Goal: Information Seeking & Learning: Check status

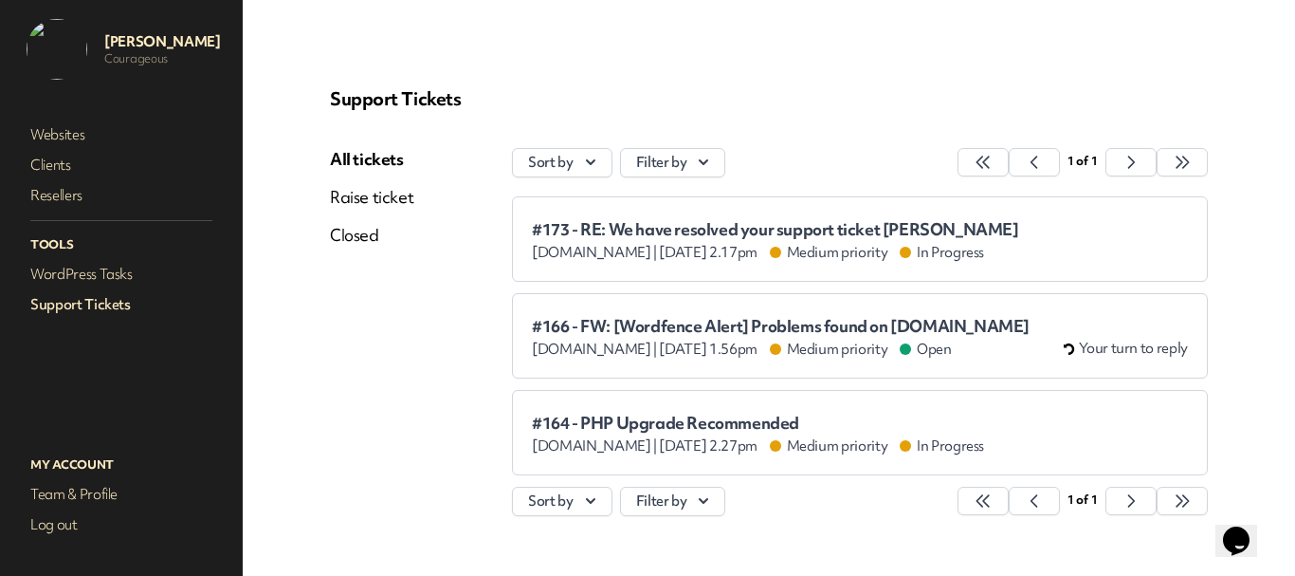
click at [736, 230] on span "#173 - RE: We have resolved your support ticket [PERSON_NAME]" at bounding box center [775, 229] width 487 height 19
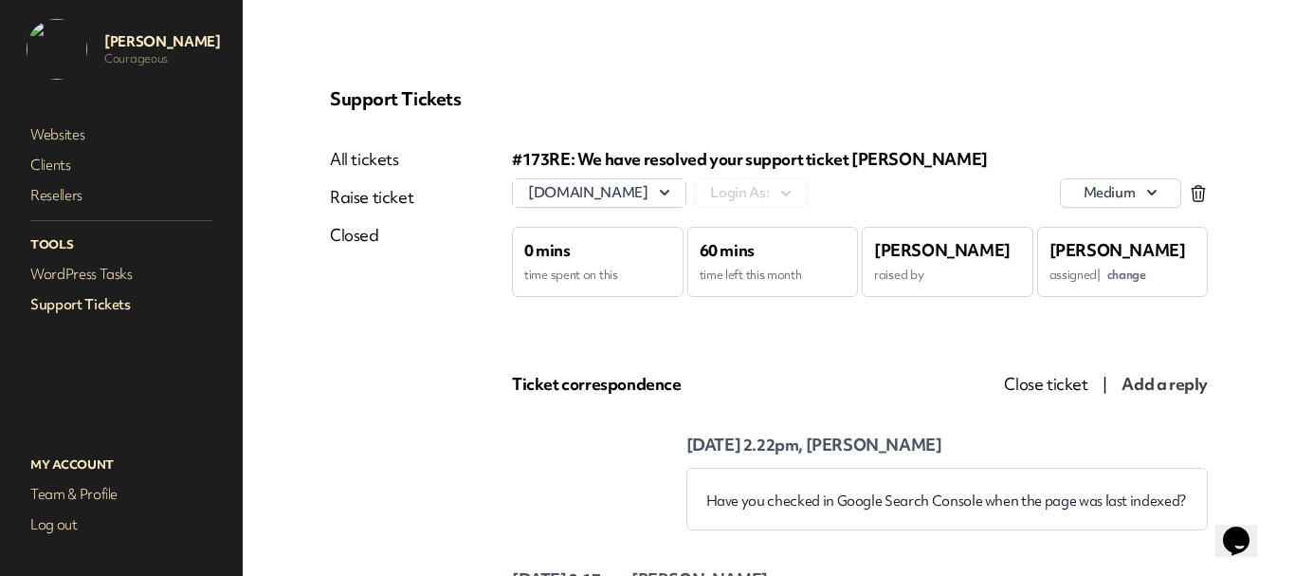
click at [125, 312] on link "Support Tickets" at bounding box center [122, 304] width 190 height 27
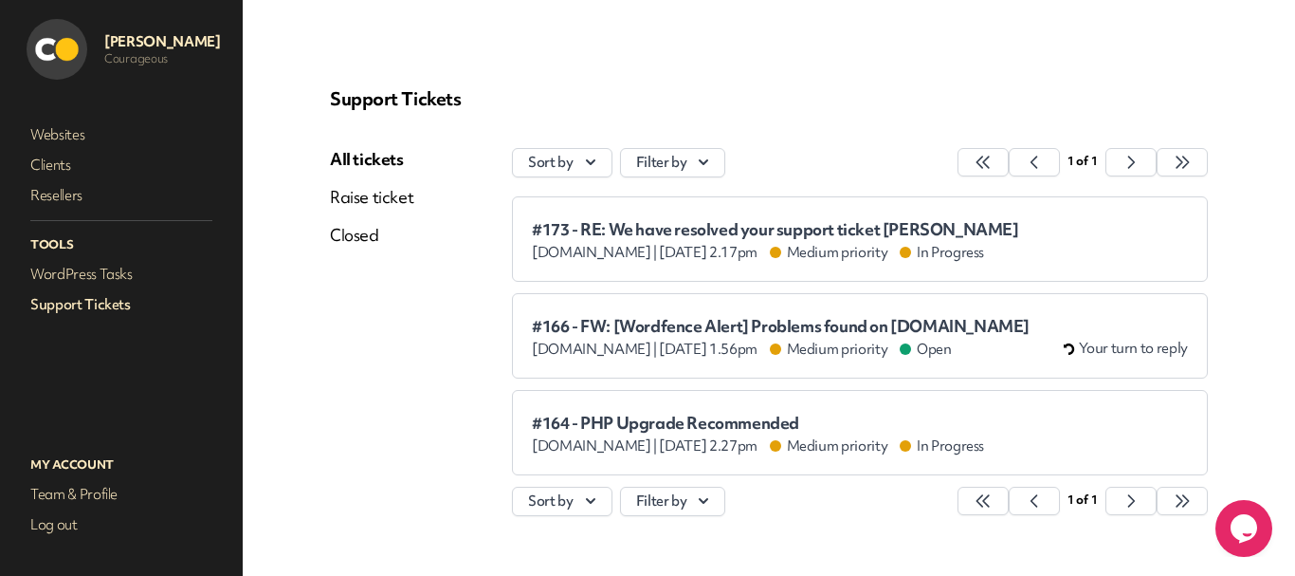
click at [56, 309] on link "Support Tickets" at bounding box center [122, 304] width 190 height 27
click at [64, 283] on link "WordPress Tasks" at bounding box center [122, 274] width 190 height 27
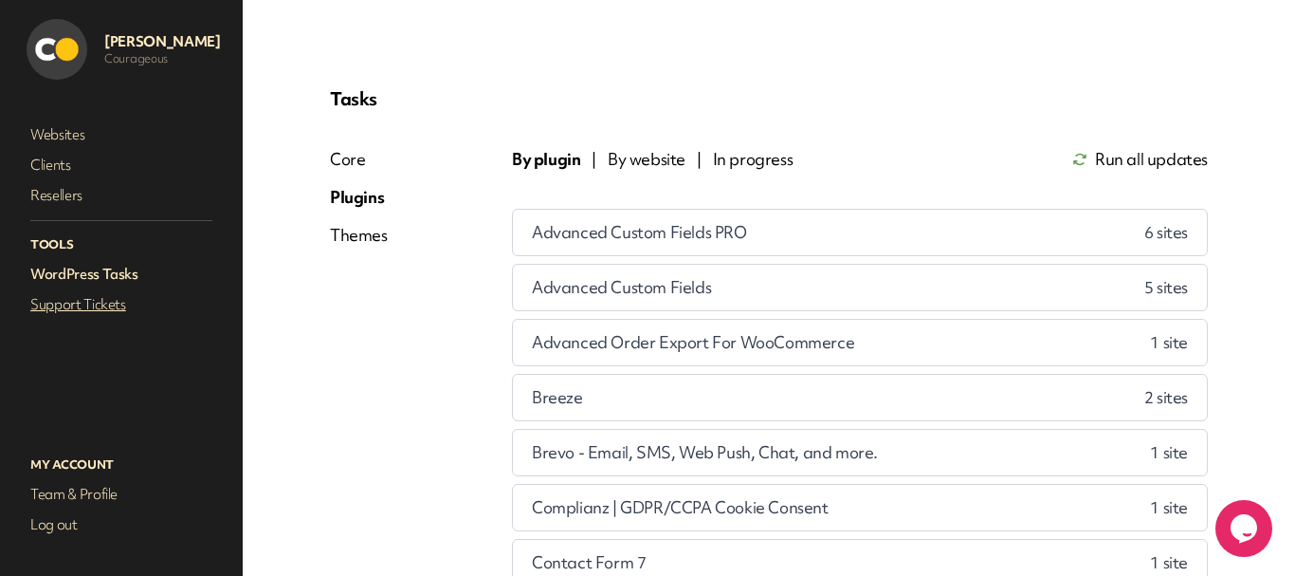
click at [76, 302] on link "Support Tickets" at bounding box center [122, 304] width 190 height 27
